Goal: Transaction & Acquisition: Purchase product/service

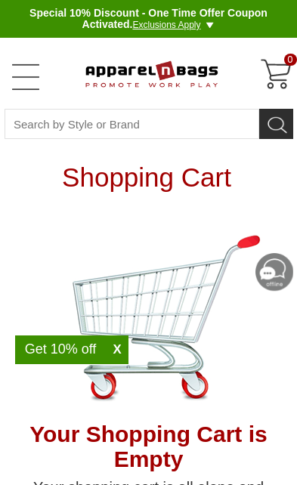
click at [32, 87] on link "Open Left Menu" at bounding box center [26, 77] width 30 height 30
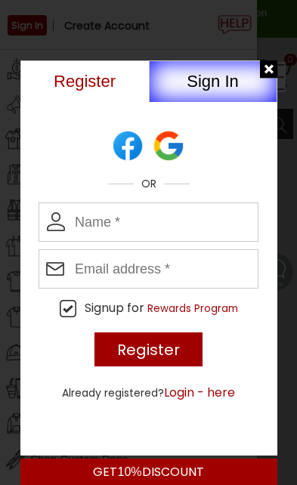
click at [215, 93] on button "Sign In" at bounding box center [213, 81] width 128 height 42
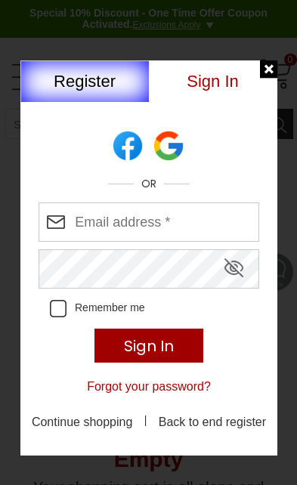
click at [174, 229] on input "Enter your email address" at bounding box center [149, 221] width 221 height 39
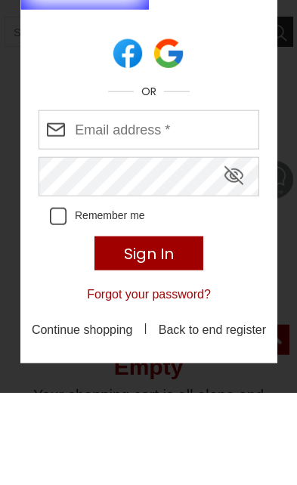
scroll to position [92, 0]
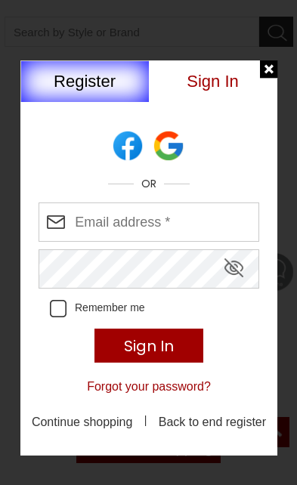
type input "kpikecreations@gmail.com"
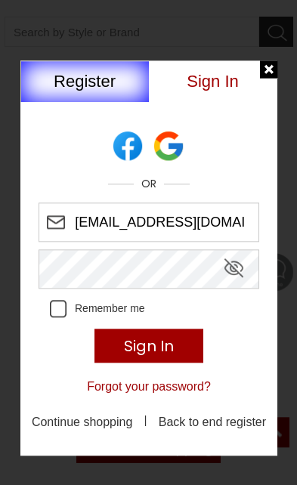
click at [189, 344] on input "Sign In" at bounding box center [148, 346] width 108 height 34
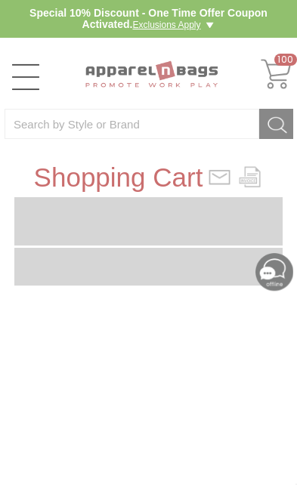
type input "4S5W3F"
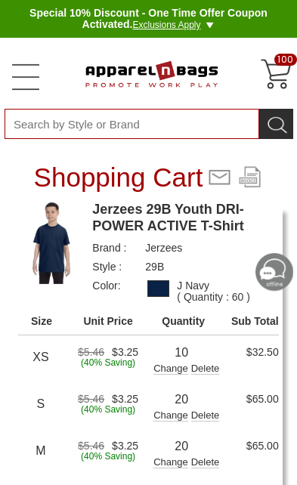
click at [141, 128] on input "Search By Style or Brand" at bounding box center [132, 124] width 255 height 30
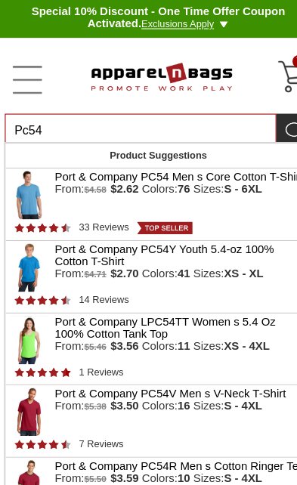
type input "Pc54"
click at [235, 180] on strong "S - 6XL" at bounding box center [228, 179] width 36 height 12
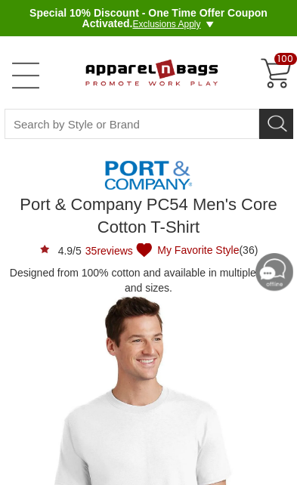
type input "See Next 12 Reviews"
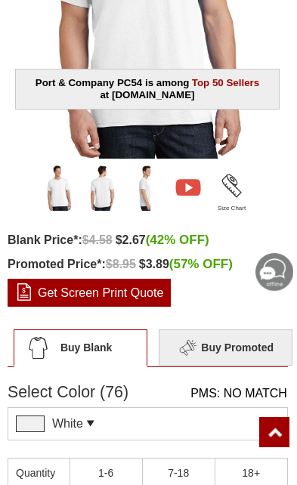
scroll to position [487, 0]
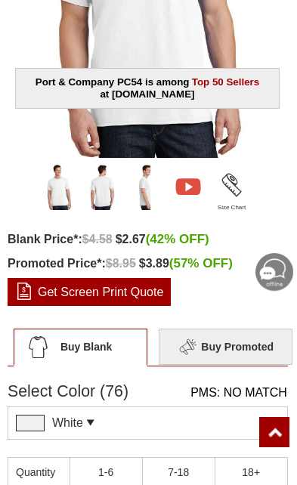
click at [136, 425] on div "White PMS: NO MATCH Pantone Matching System (PMS), a proprietary color system u…" at bounding box center [148, 422] width 280 height 33
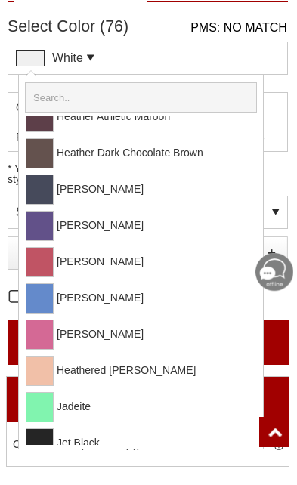
scroll to position [1043, 0]
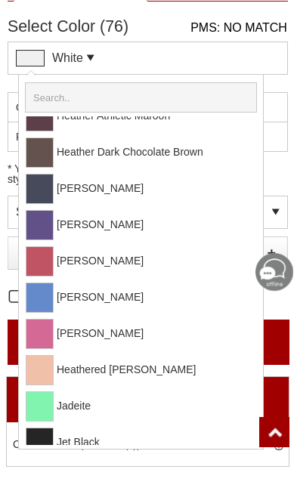
click at [45, 297] on span at bounding box center [49, 297] width 10 height 29
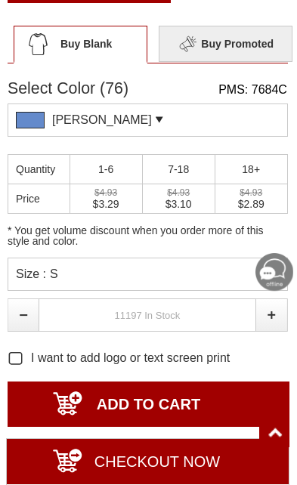
click at [264, 279] on div "Size : S" at bounding box center [148, 274] width 280 height 33
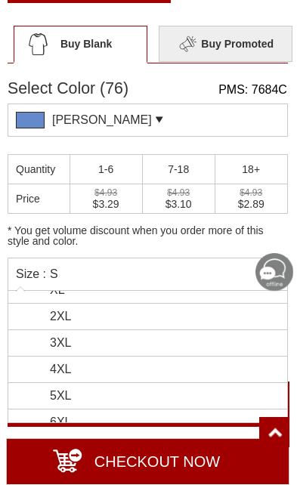
scroll to position [96, 0]
click at [119, 336] on li "3XL" at bounding box center [147, 340] width 279 height 26
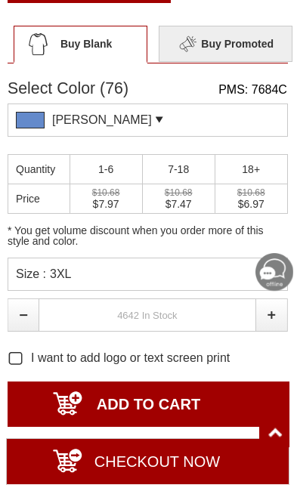
click at [185, 320] on input "text" at bounding box center [148, 314] width 218 height 33
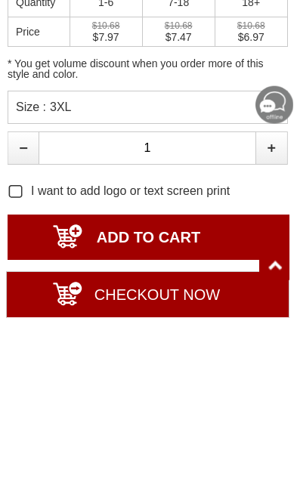
type input "1"
click at [218, 381] on input "ADD TO CART" at bounding box center [149, 403] width 282 height 45
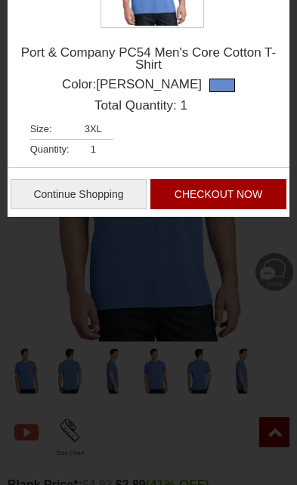
type input "UPDATE CART"
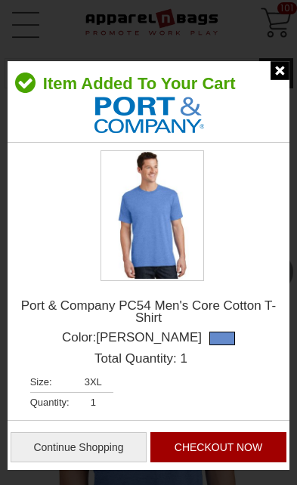
scroll to position [0, 0]
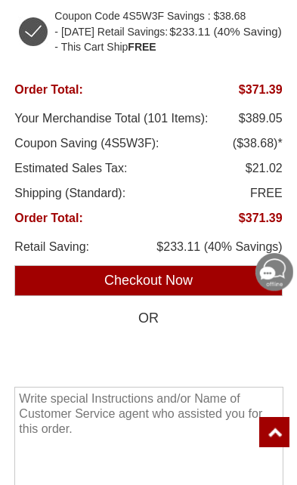
scroll to position [1427, 0]
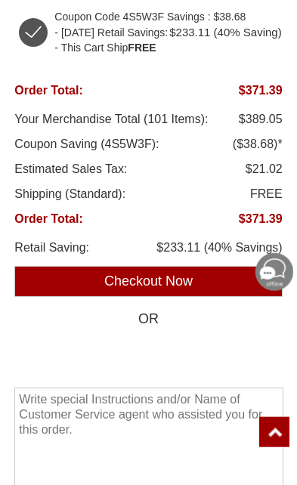
click at [226, 297] on input "Checkout Now" at bounding box center [147, 281] width 267 height 31
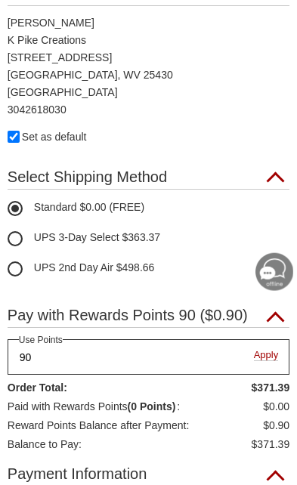
click at [264, 361] on input "90" at bounding box center [149, 357] width 282 height 36
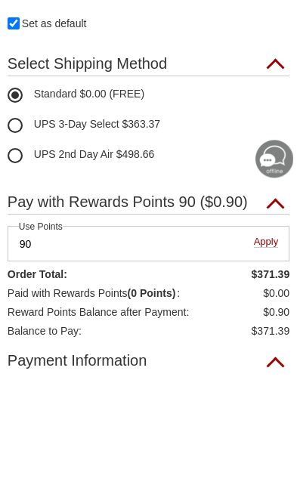
click at [265, 350] on span "Apply" at bounding box center [266, 355] width 25 height 11
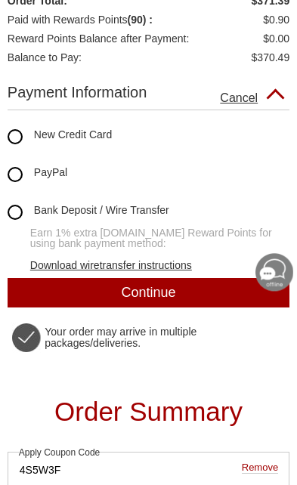
scroll to position [647, 0]
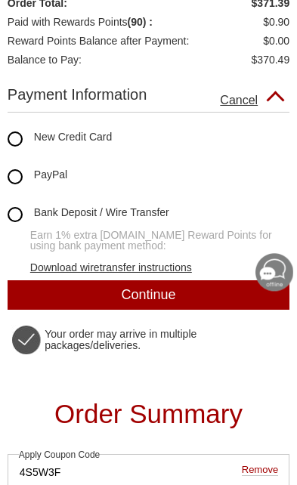
click at [25, 145] on label "New Credit Card" at bounding box center [149, 138] width 282 height 15
click at [8, 131] on input "New Credit Card" at bounding box center [8, 131] width 0 height 0
radio input "true"
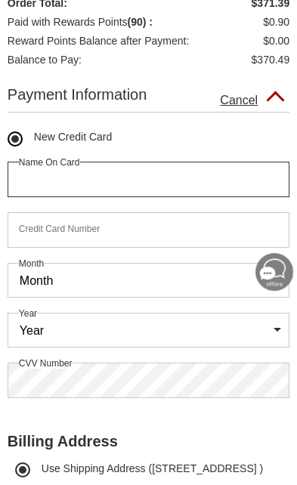
click at [196, 193] on input "text" at bounding box center [149, 180] width 282 height 36
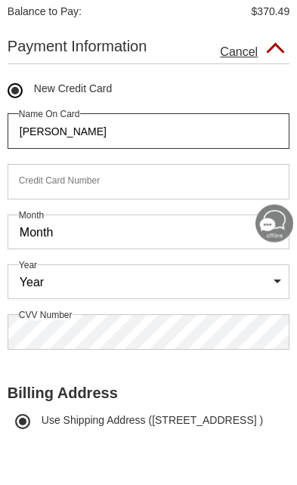
type input "[PERSON_NAME]"
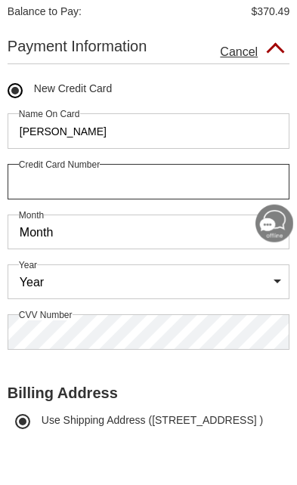
click at [178, 212] on input "tel" at bounding box center [149, 230] width 282 height 36
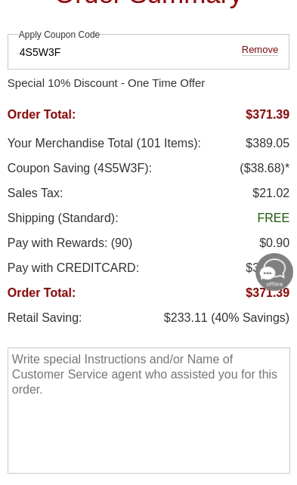
scroll to position [1518, 0]
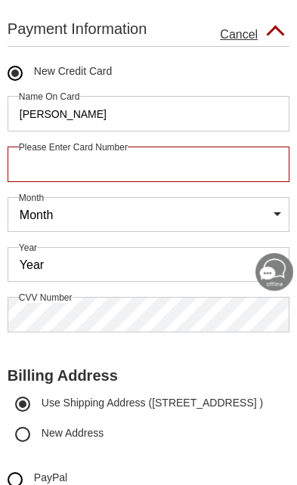
click at [188, 174] on input "tel" at bounding box center [149, 165] width 282 height 36
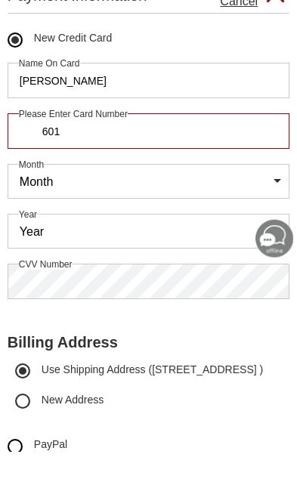
type input "6011"
